Goal: Task Accomplishment & Management: Manage account settings

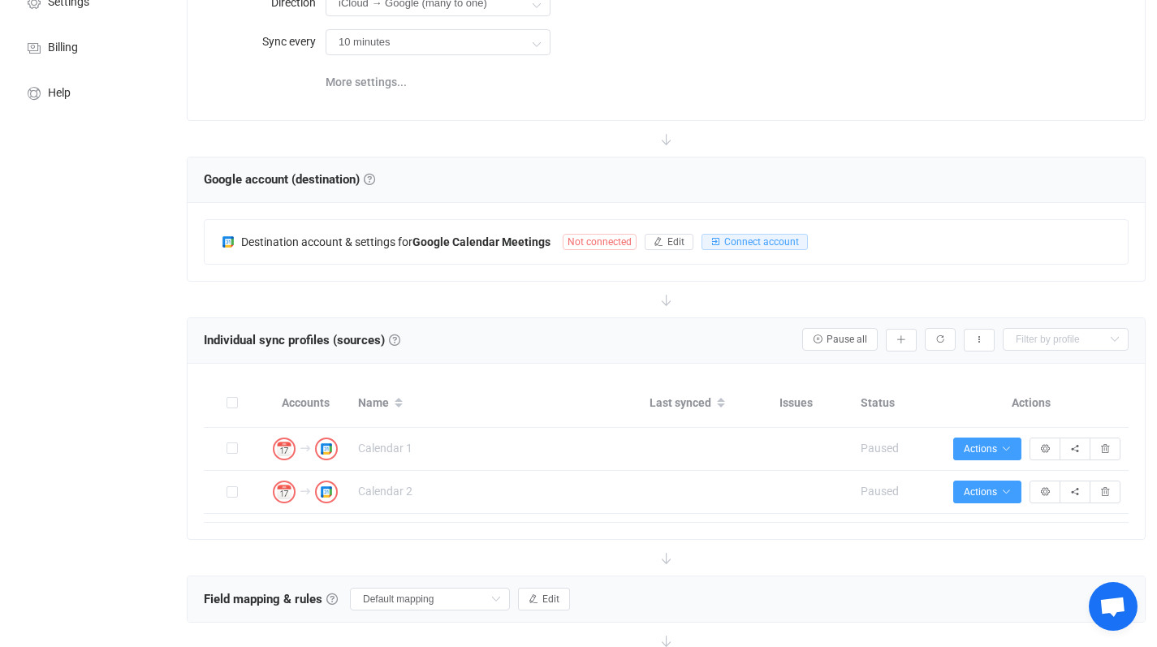
scroll to position [253, 0]
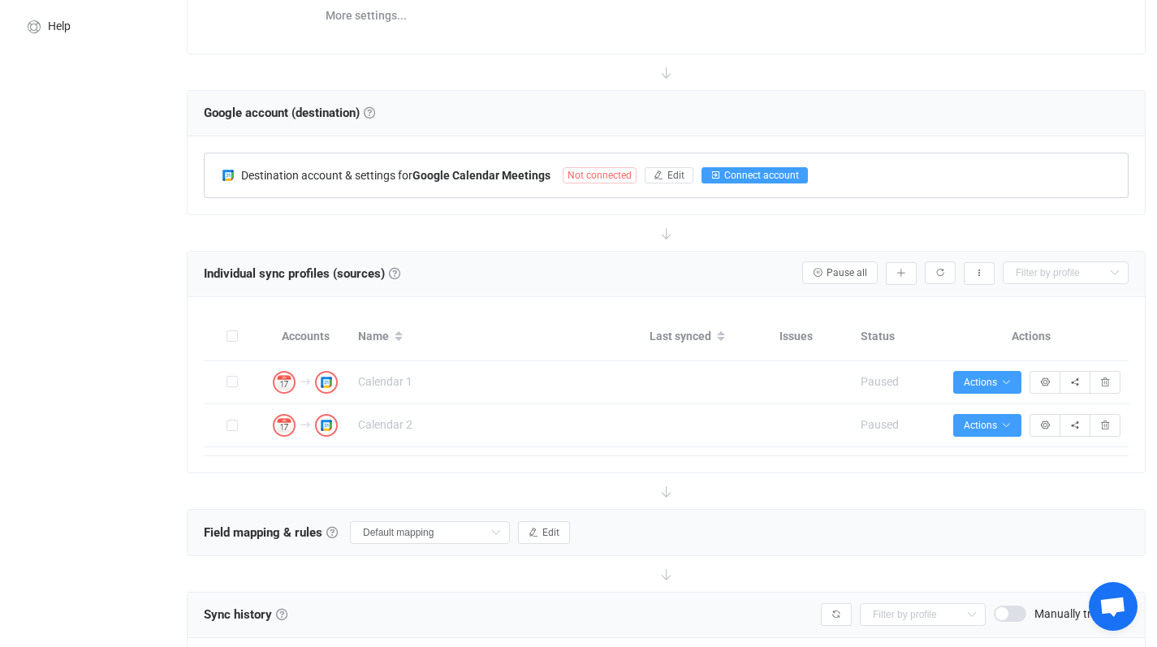
click at [742, 171] on span "Connect account" at bounding box center [761, 175] width 75 height 11
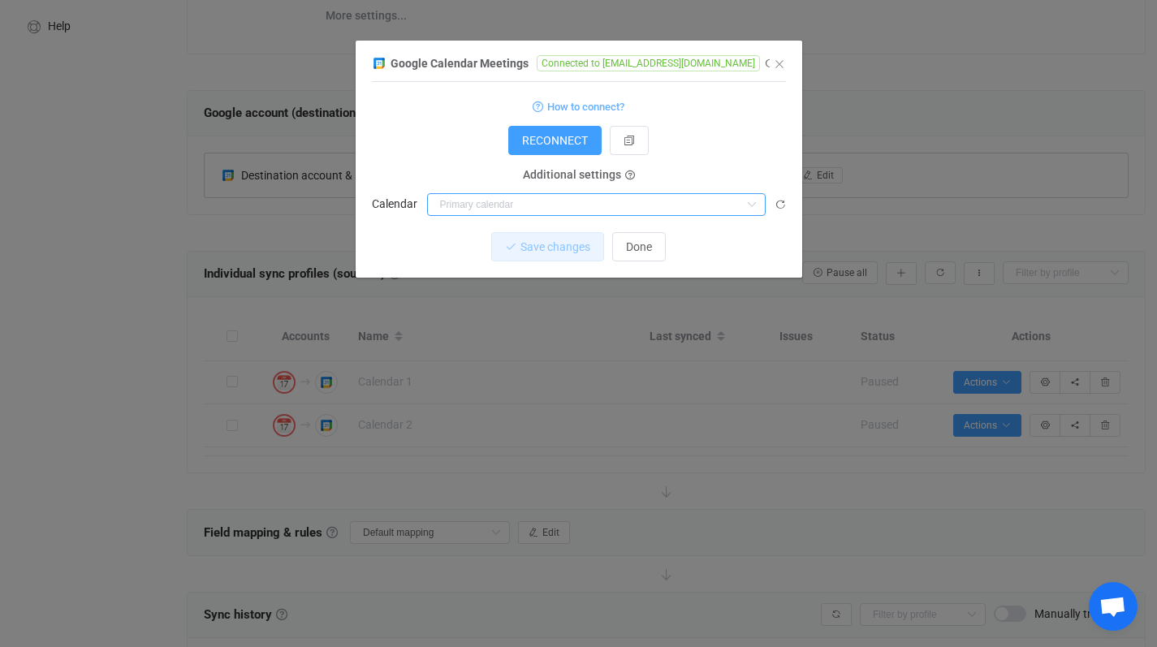
click at [605, 205] on input "dialog" at bounding box center [596, 204] width 339 height 23
click at [532, 240] on li "[PERSON_NAME] gmail" at bounding box center [602, 245] width 349 height 28
type input "[PERSON_NAME] gmail"
click at [552, 252] on span "Save changes" at bounding box center [542, 246] width 70 height 13
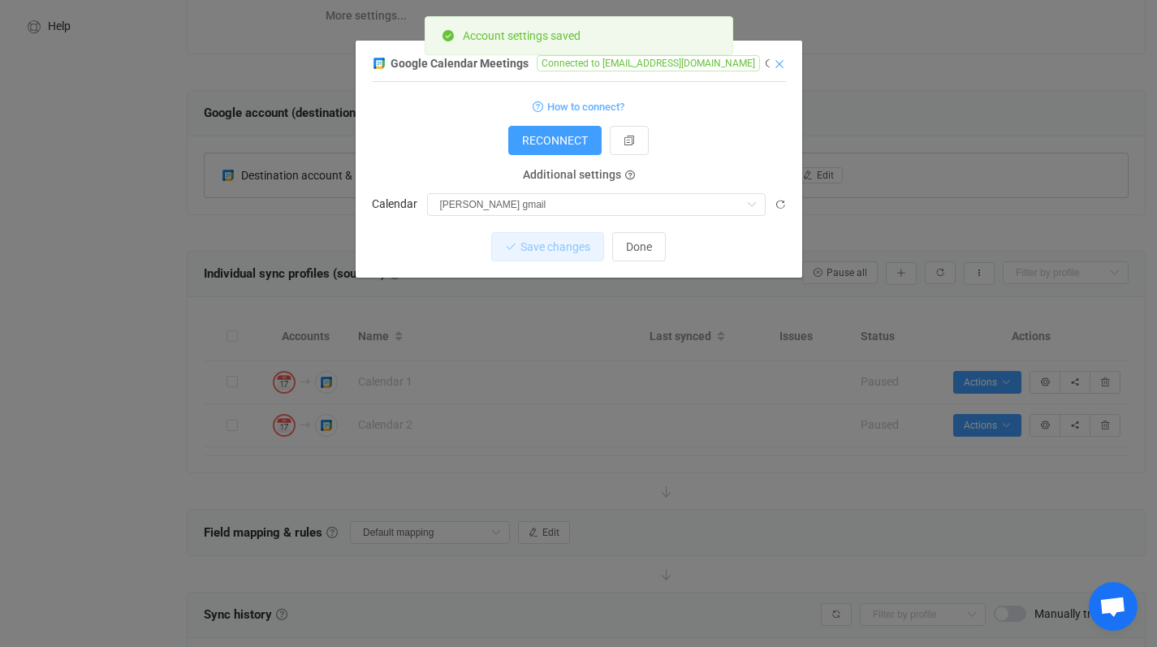
click at [780, 61] on icon "Close" at bounding box center [779, 64] width 13 height 13
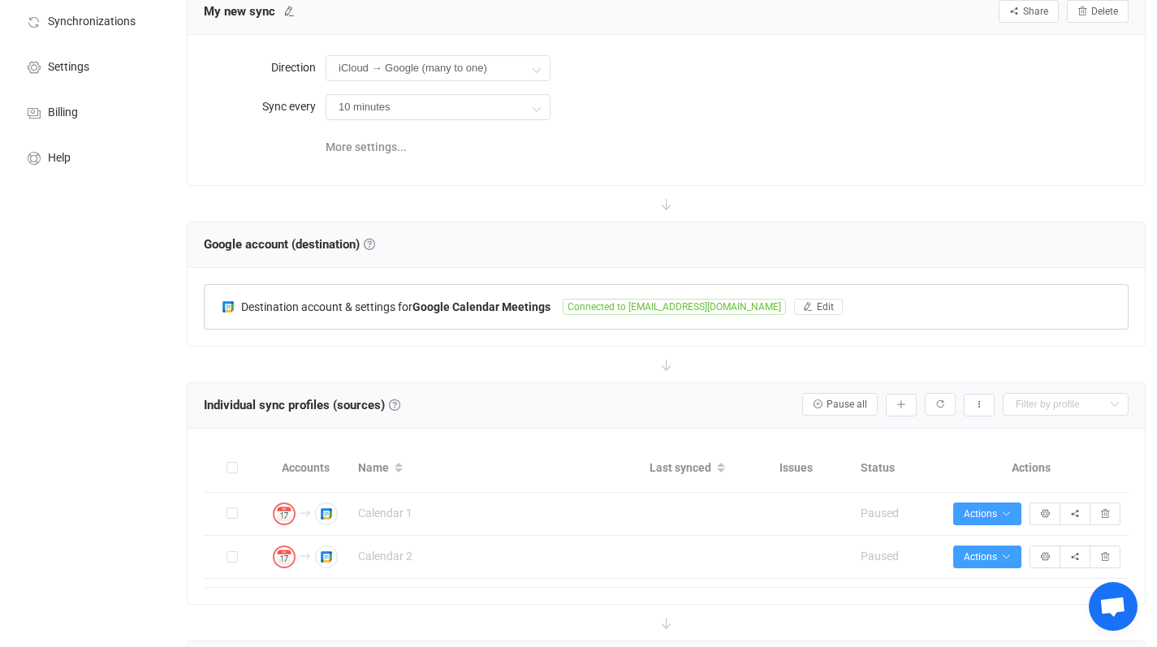
scroll to position [171, 0]
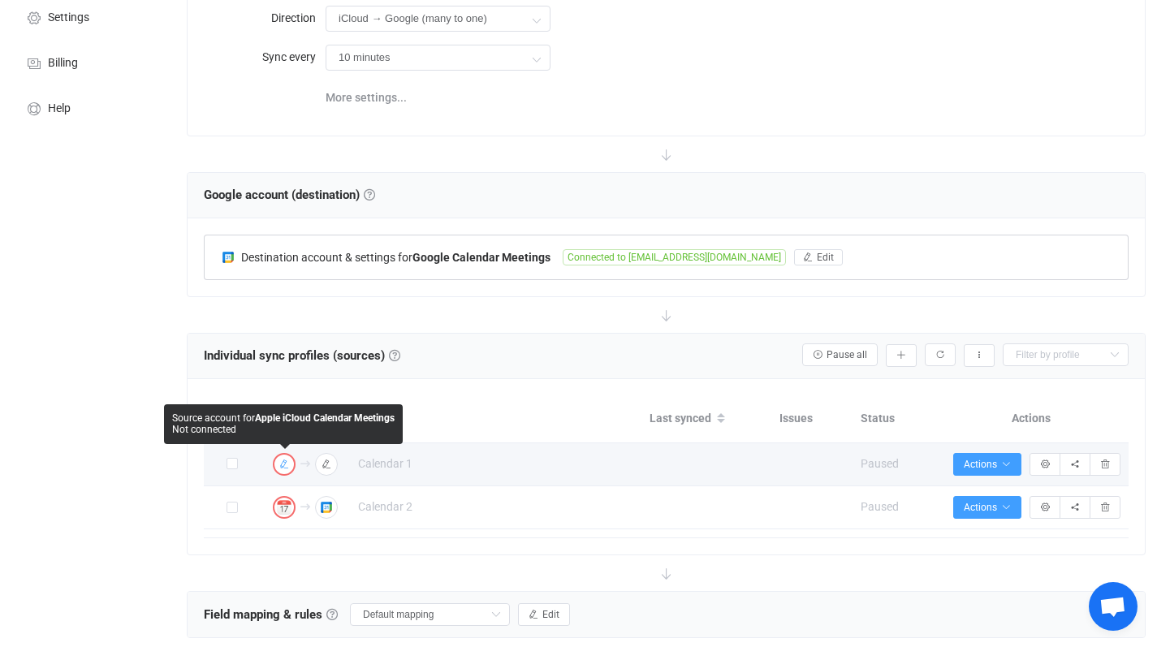
click at [285, 468] on icon "button" at bounding box center [284, 465] width 10 height 10
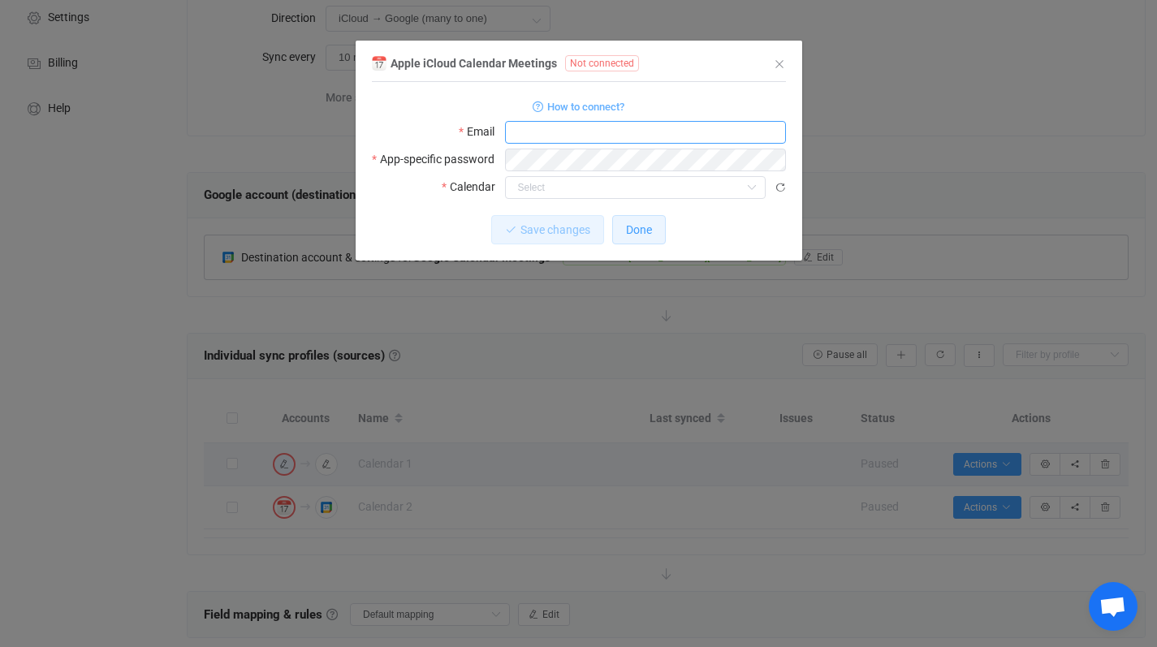
type input "[EMAIL_ADDRESS][DOMAIN_NAME]"
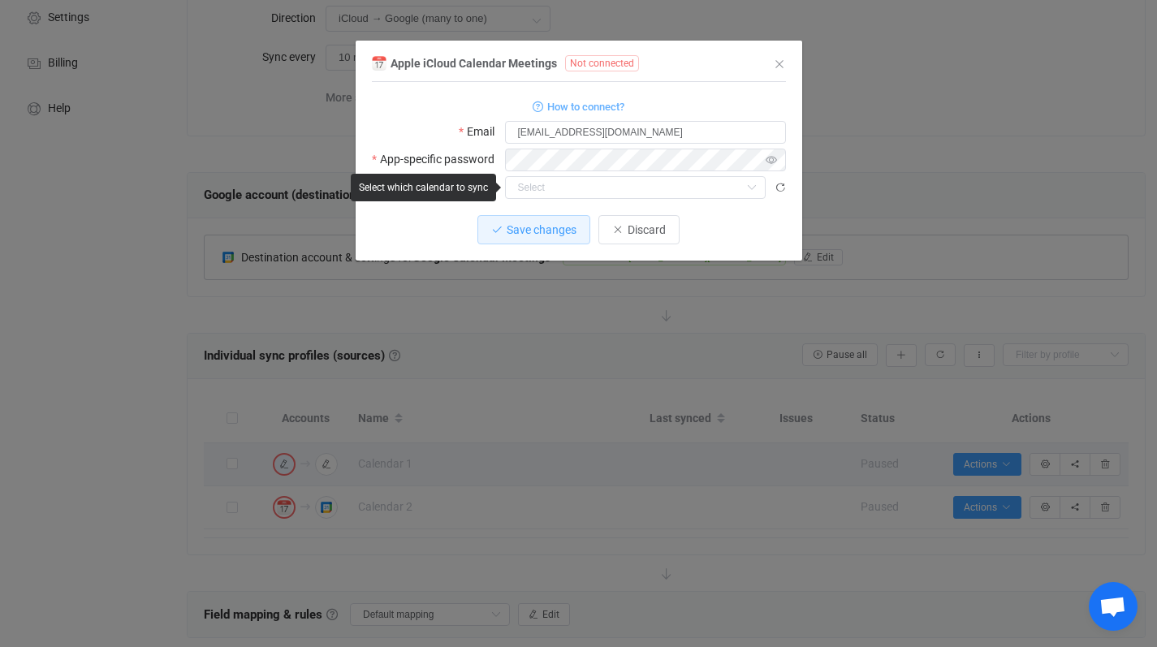
click at [769, 161] on icon "dialog" at bounding box center [772, 160] width 20 height 23
click at [582, 189] on input "dialog" at bounding box center [635, 187] width 261 height 23
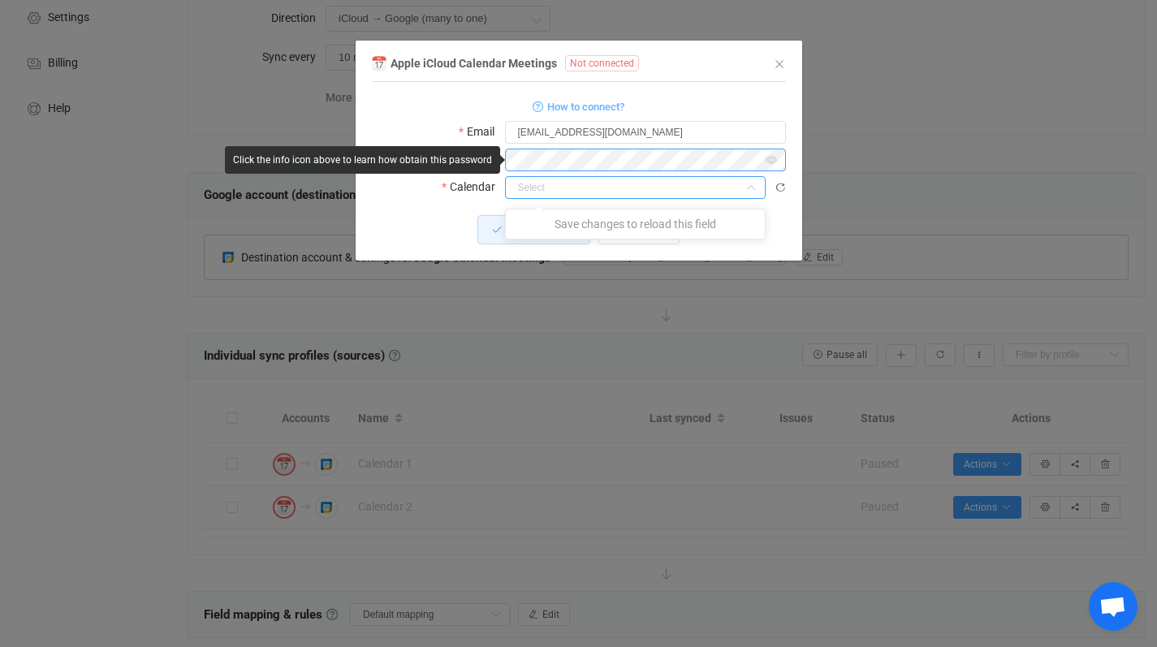
click at [410, 163] on body "14 days of free trial left | data sync platform [EMAIL_ADDRESS][DOMAIN_NAME] Co…" at bounding box center [578, 371] width 1157 height 1085
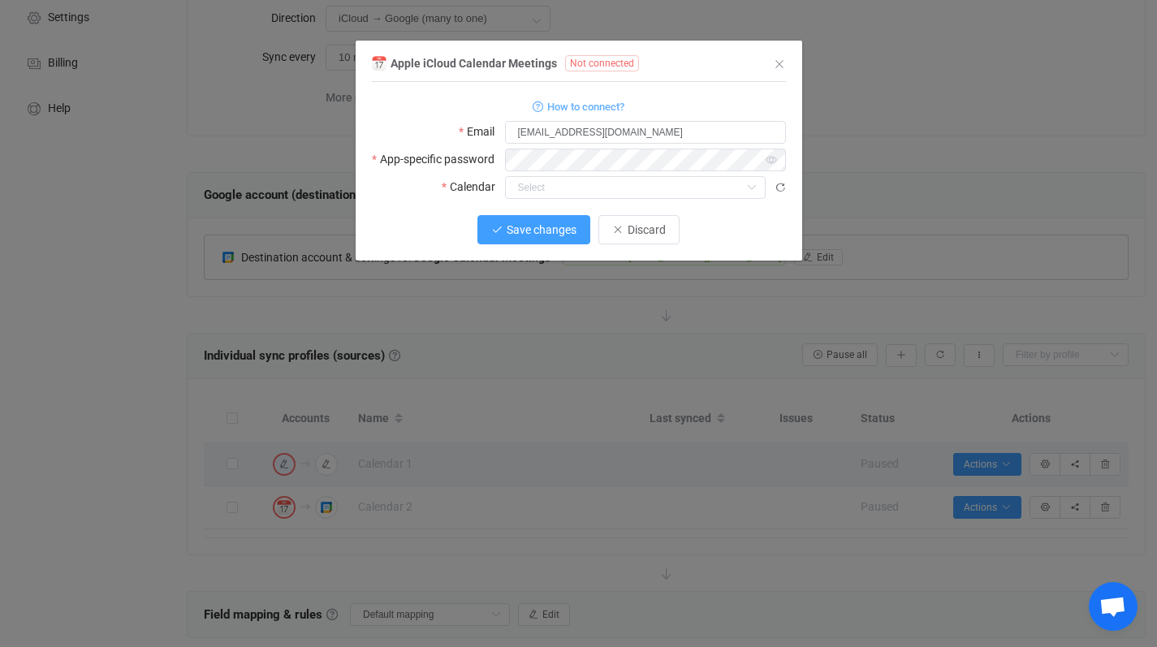
click at [557, 230] on span "Save changes" at bounding box center [542, 229] width 70 height 13
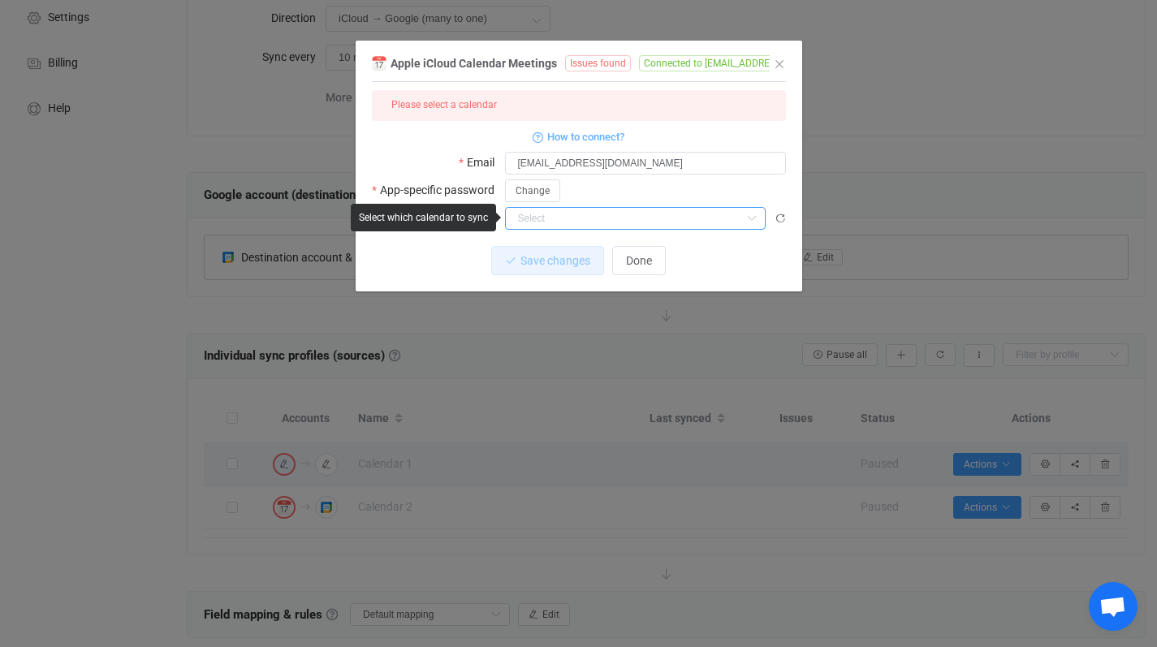
click at [568, 222] on input "dialog" at bounding box center [635, 218] width 261 height 23
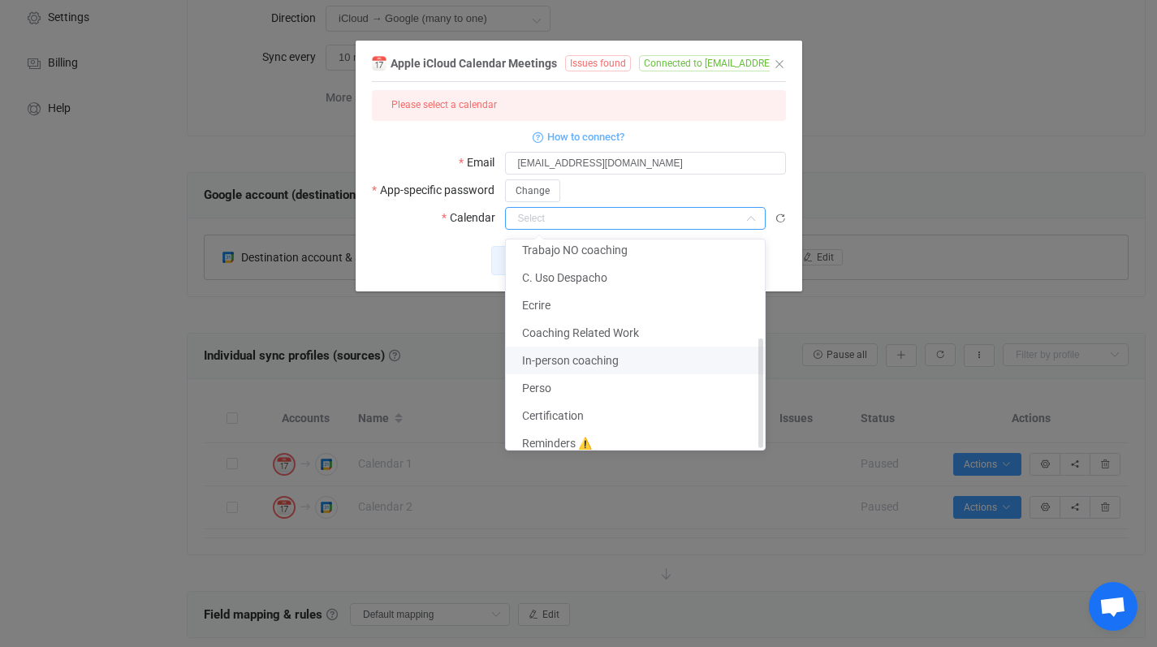
scroll to position [179, 0]
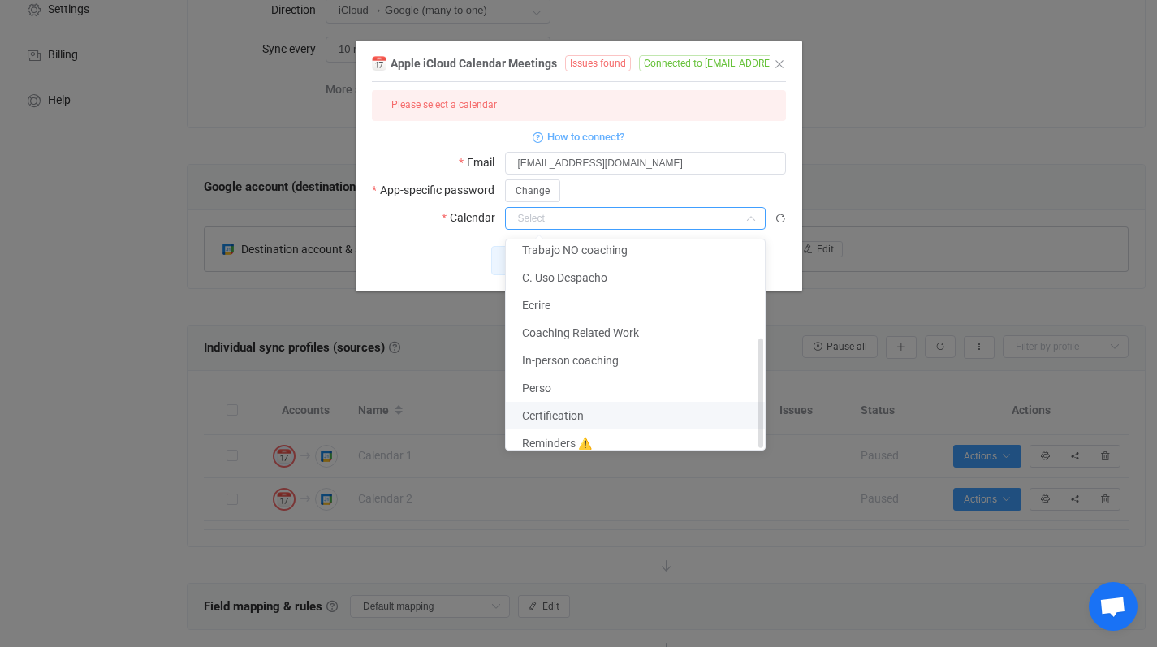
click at [589, 402] on li "Certification" at bounding box center [641, 416] width 271 height 28
type input "Certification"
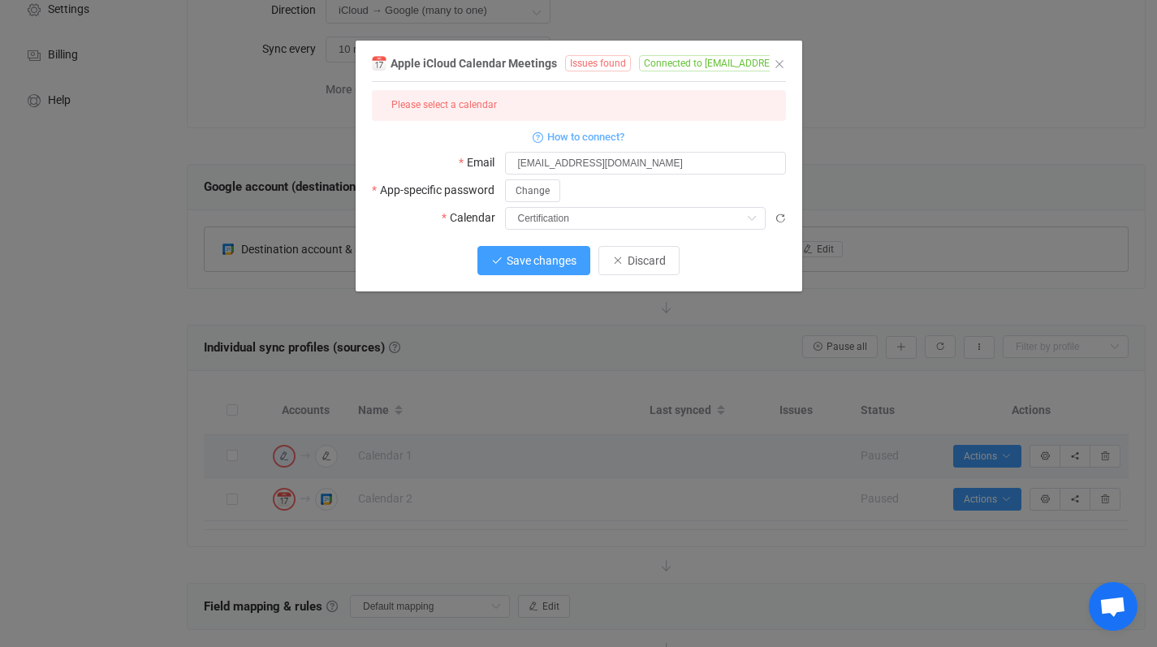
click at [543, 261] on span "Save changes" at bounding box center [542, 260] width 70 height 13
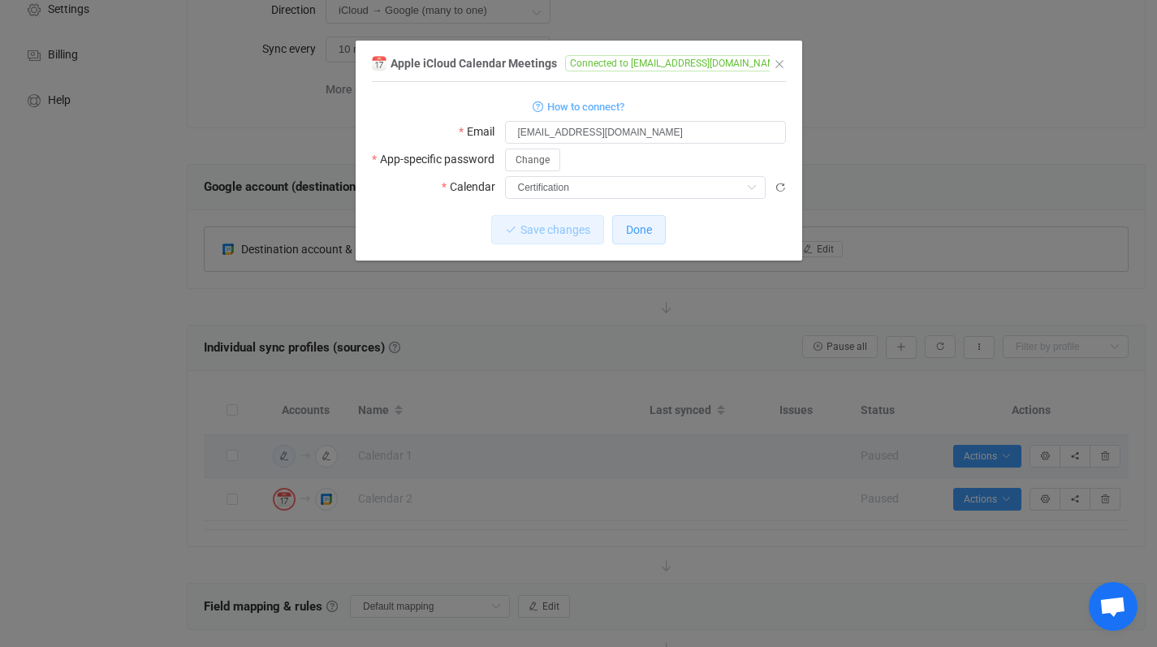
click at [643, 235] on span "Done" at bounding box center [639, 229] width 26 height 13
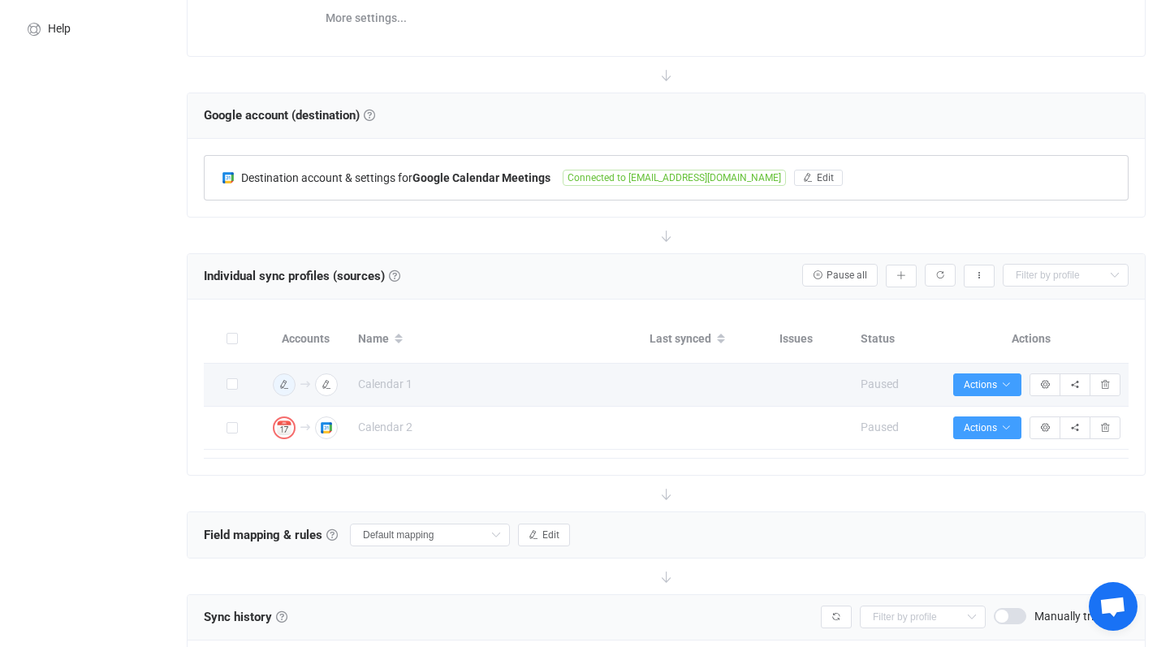
scroll to position [272, 0]
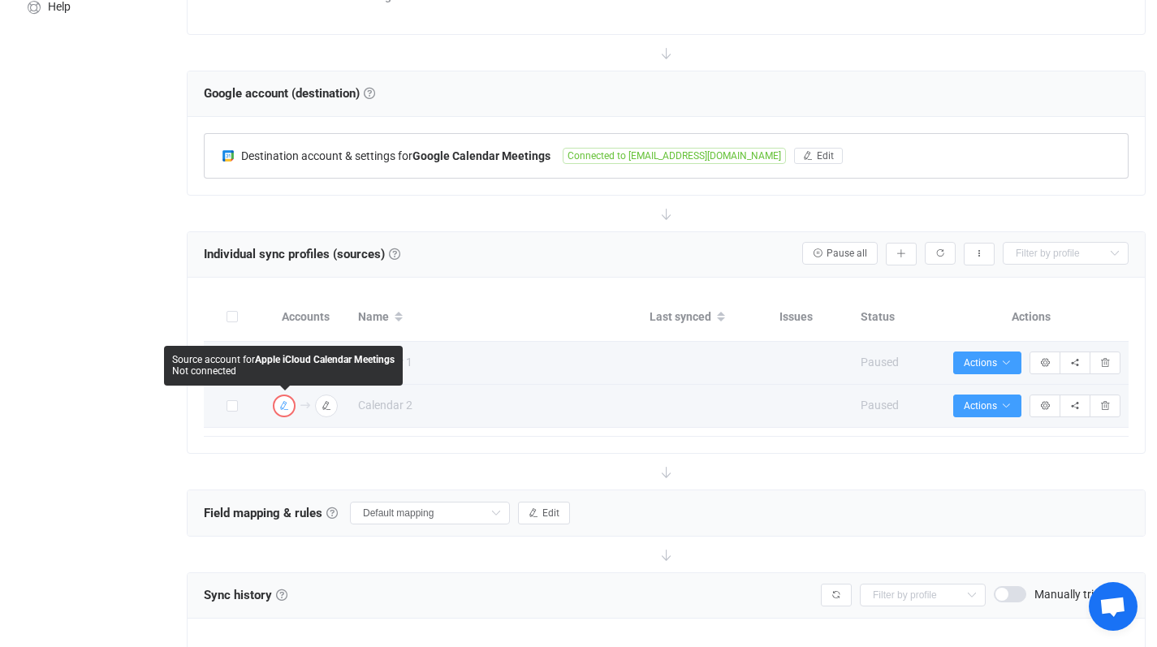
click at [283, 408] on icon "button" at bounding box center [284, 406] width 10 height 10
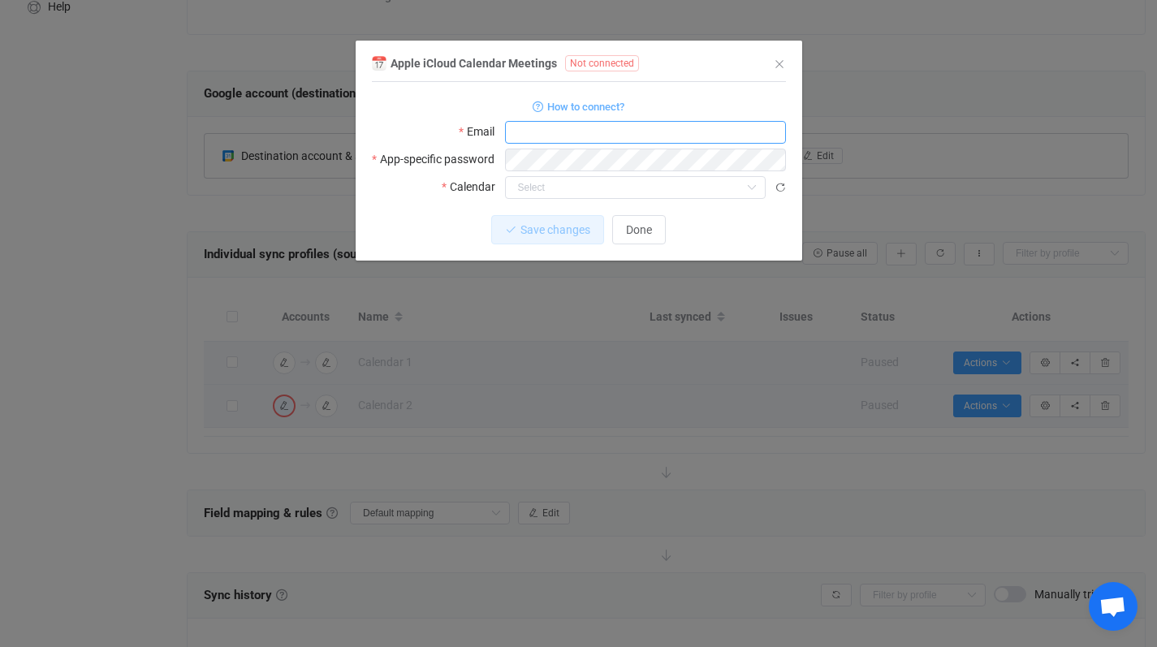
type input "[EMAIL_ADDRESS][DOMAIN_NAME]"
click at [553, 232] on span "Save changes" at bounding box center [542, 229] width 70 height 13
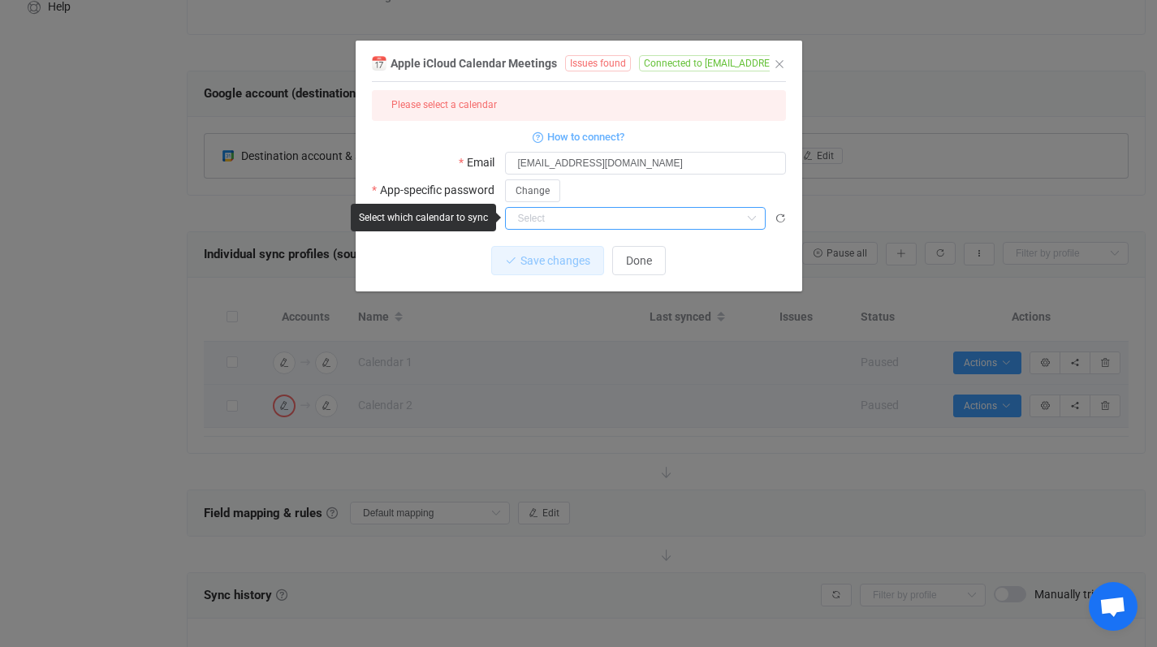
click at [547, 219] on input "dialog" at bounding box center [635, 218] width 261 height 23
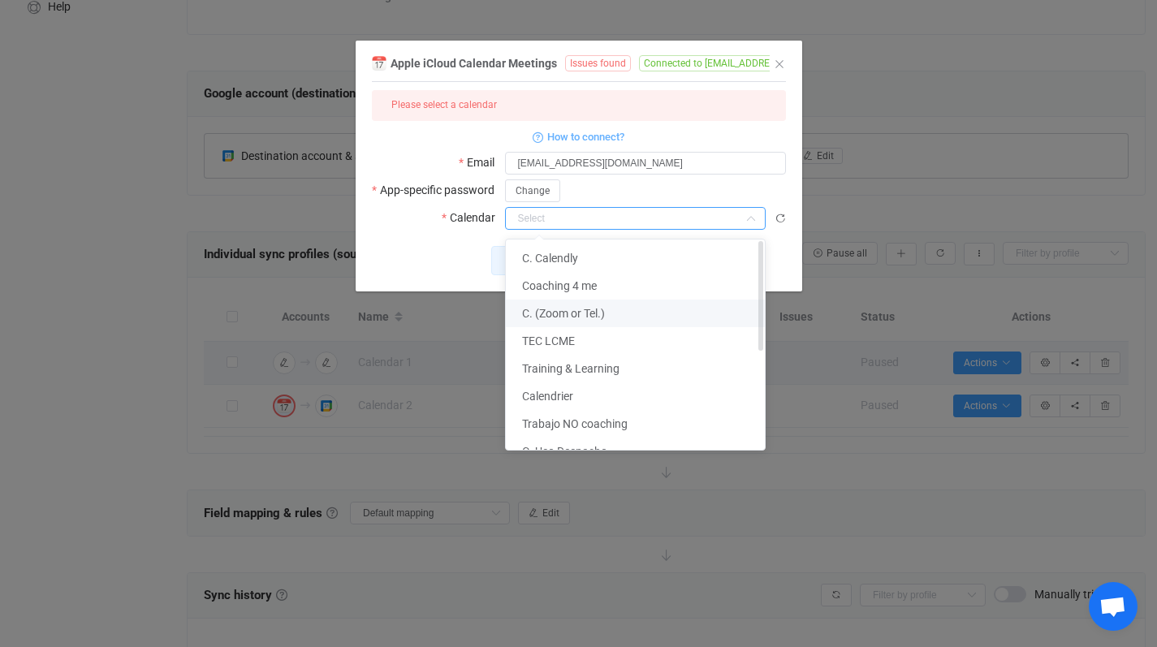
click at [562, 316] on span "C. (Zoom or Tel.)" at bounding box center [563, 313] width 83 height 13
type input "C. (Zoom or Tel.)"
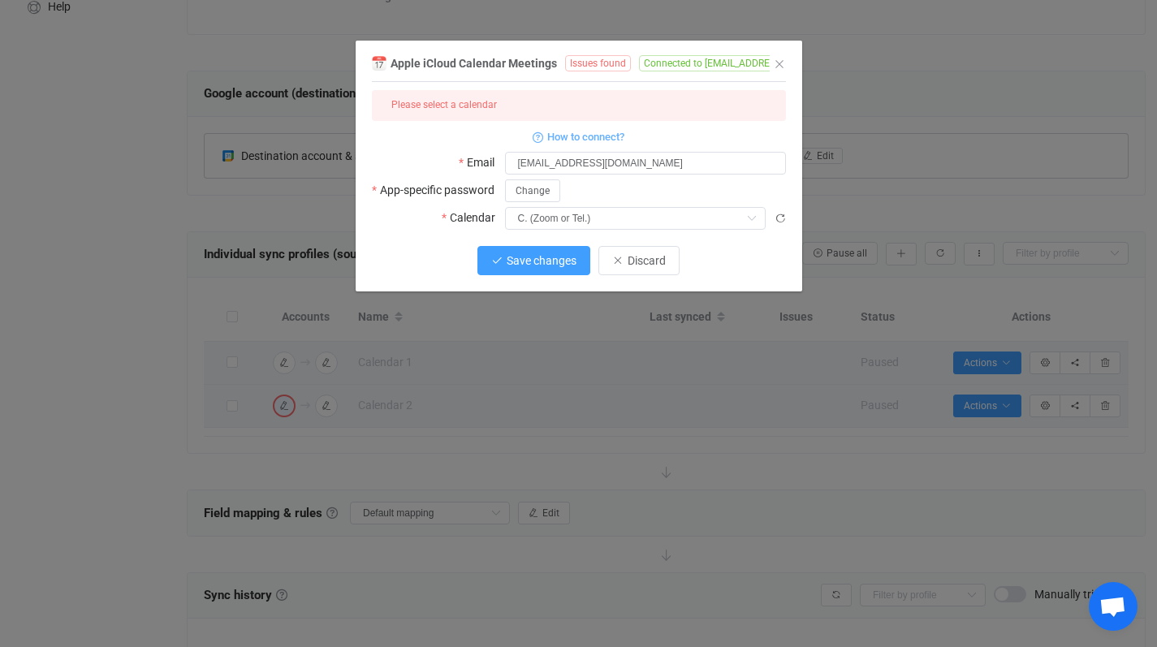
click at [531, 264] on span "Save changes" at bounding box center [542, 260] width 70 height 13
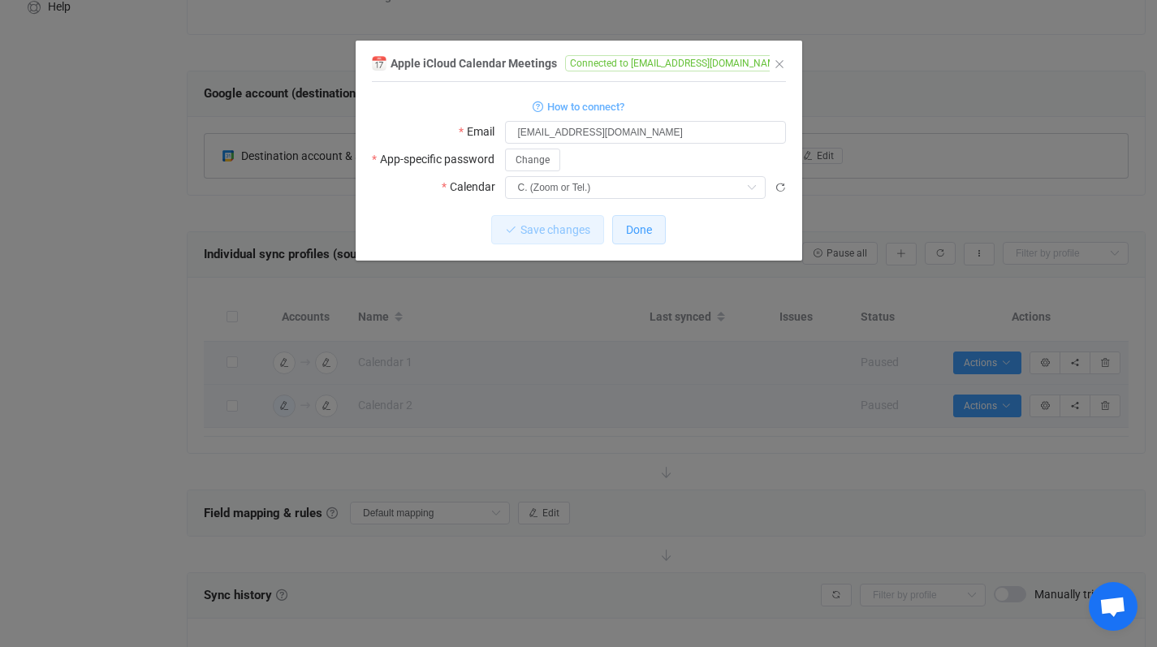
click at [632, 238] on button "Done" at bounding box center [639, 229] width 54 height 29
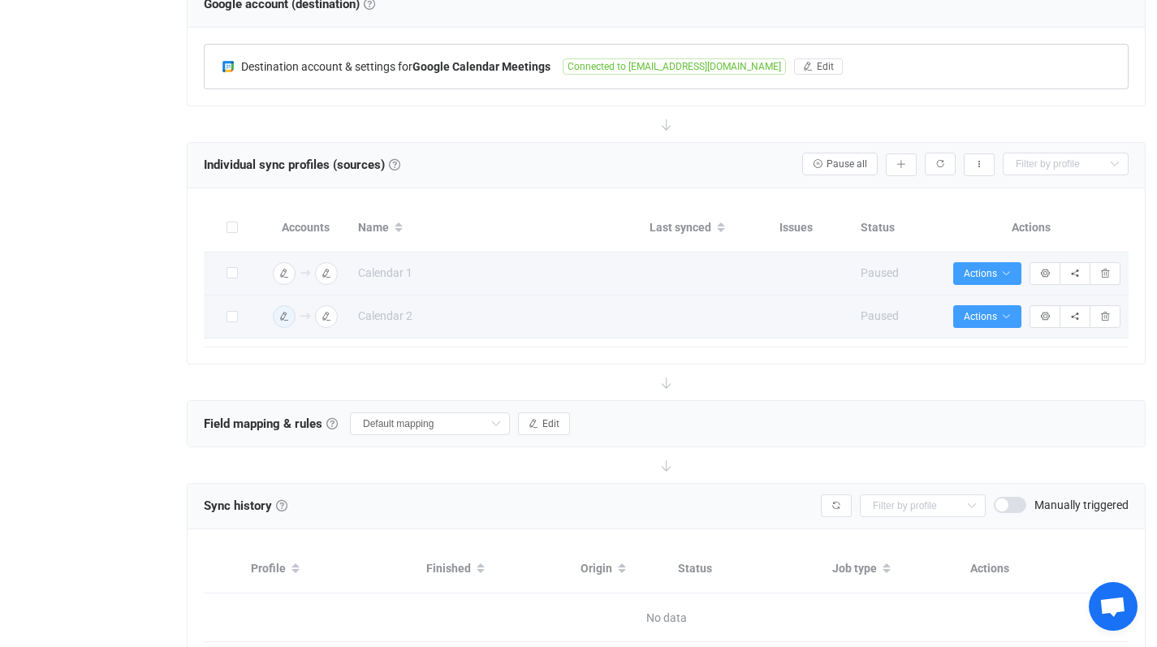
scroll to position [202, 0]
